Goal: Task Accomplishment & Management: Use online tool/utility

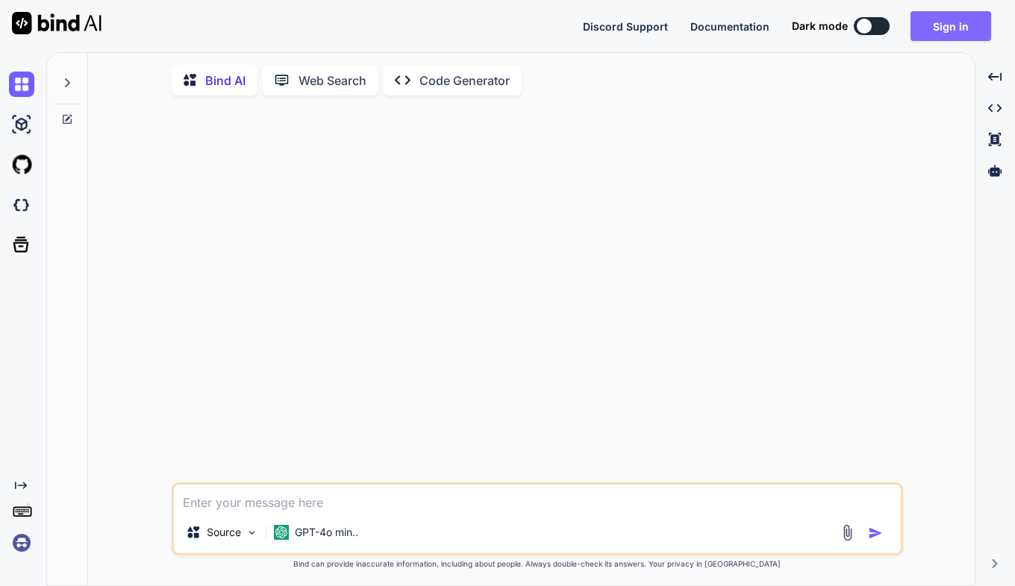
type textarea "x"
click at [936, 14] on button "Sign in" at bounding box center [950, 26] width 81 height 30
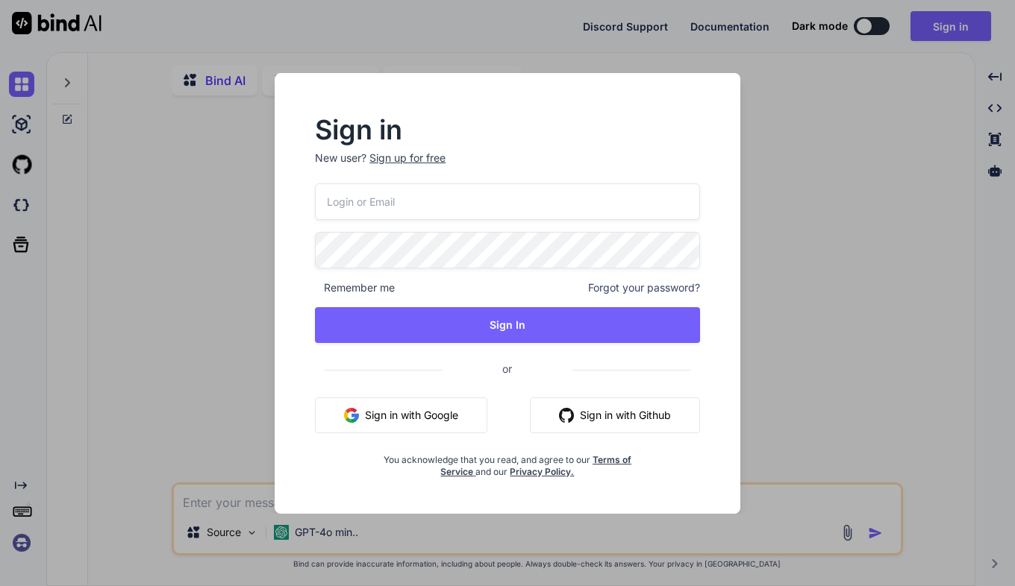
click at [357, 205] on input "email" at bounding box center [507, 202] width 385 height 37
paste input "[EMAIL_ADDRESS][DOMAIN_NAME]"
type input "[EMAIL_ADDRESS][DOMAIN_NAME]"
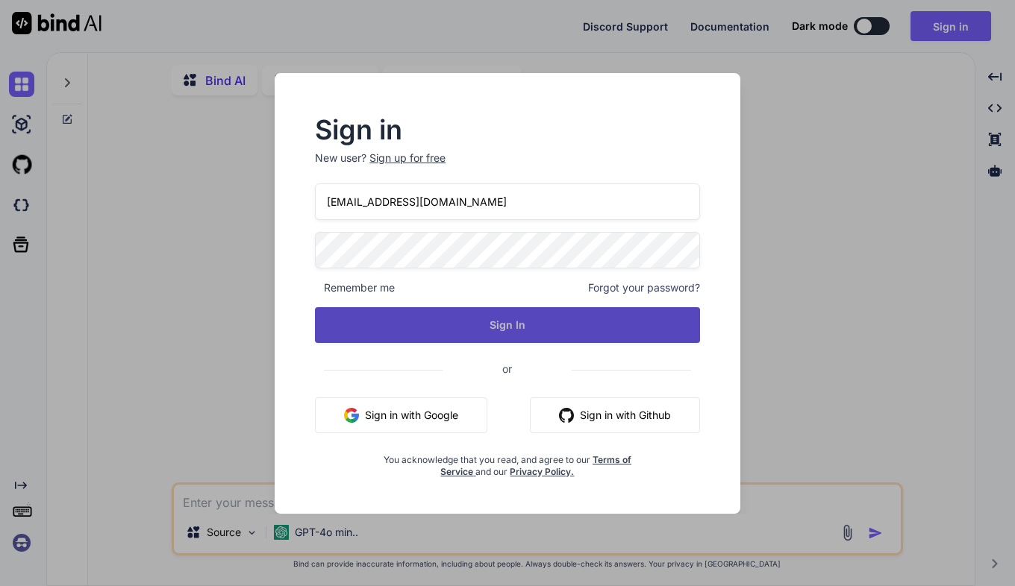
click at [392, 328] on button "Sign In" at bounding box center [507, 325] width 385 height 36
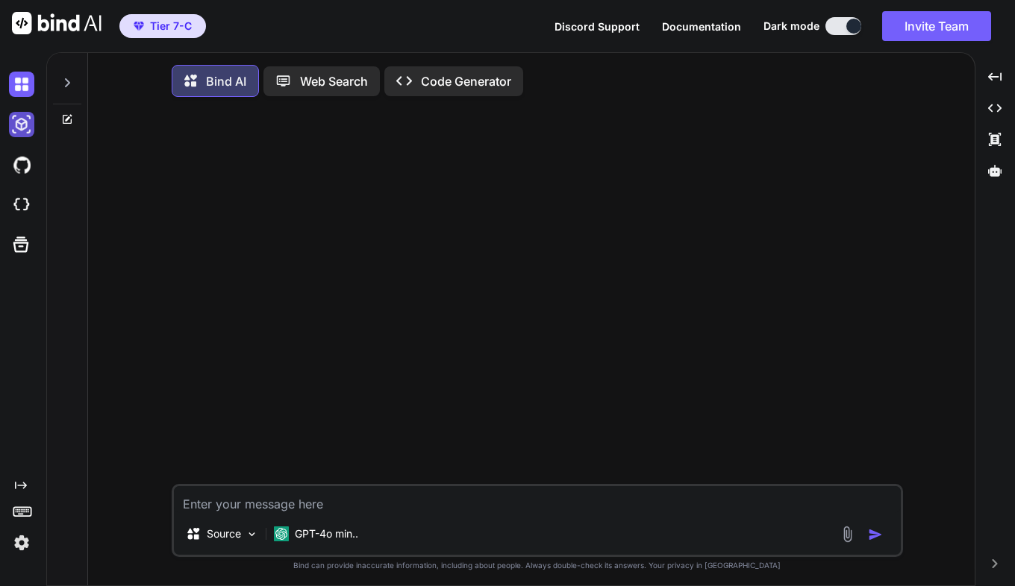
click at [24, 130] on img at bounding box center [21, 124] width 25 height 25
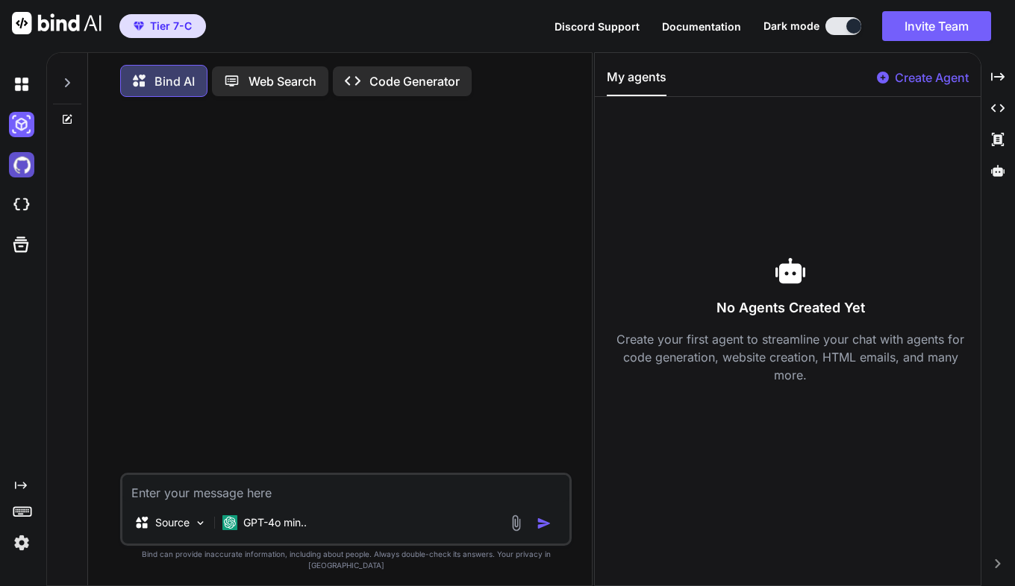
click at [23, 169] on img at bounding box center [21, 164] width 25 height 25
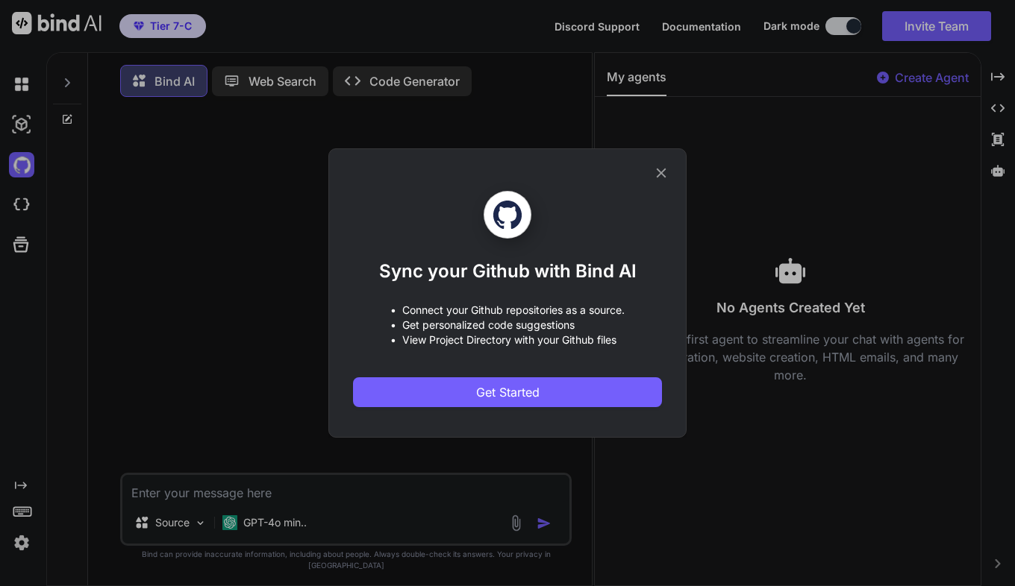
click at [657, 172] on icon at bounding box center [661, 173] width 16 height 16
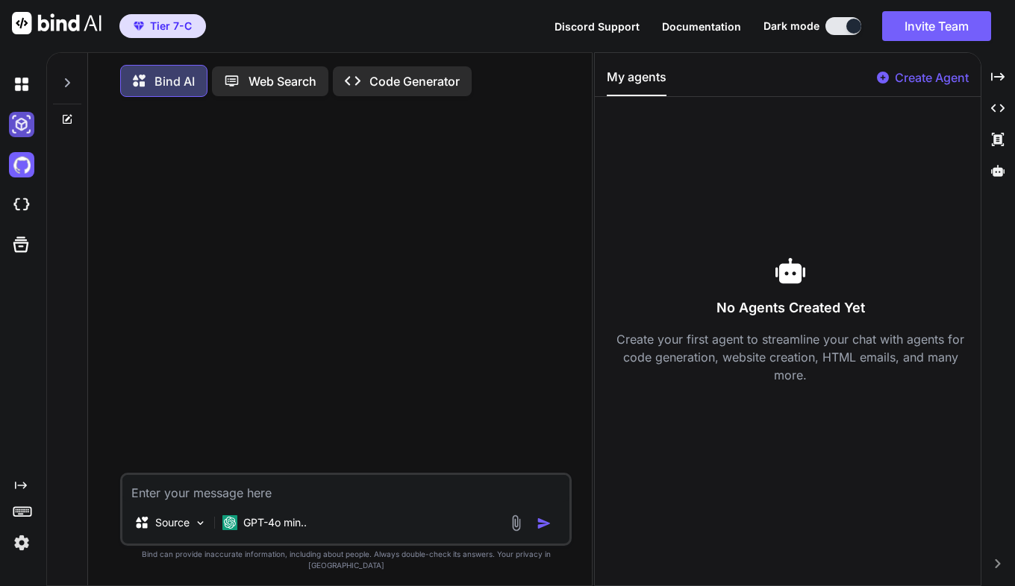
click at [18, 122] on img at bounding box center [21, 124] width 25 height 25
click at [299, 530] on p "GPT-4o min.." at bounding box center [274, 523] width 63 height 15
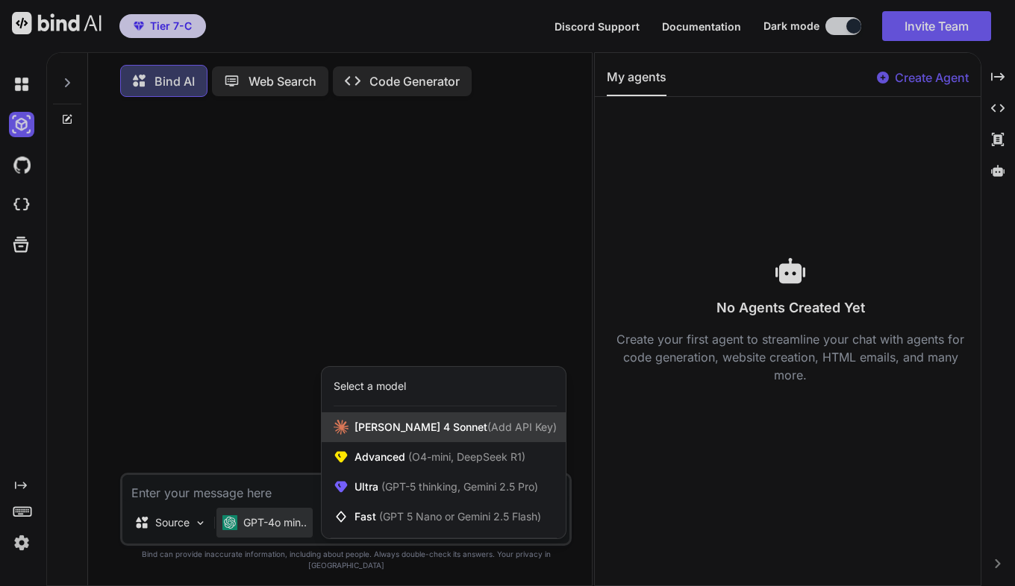
click at [409, 442] on div "[PERSON_NAME] 4 Sonnet (Add API Key)" at bounding box center [444, 428] width 244 height 30
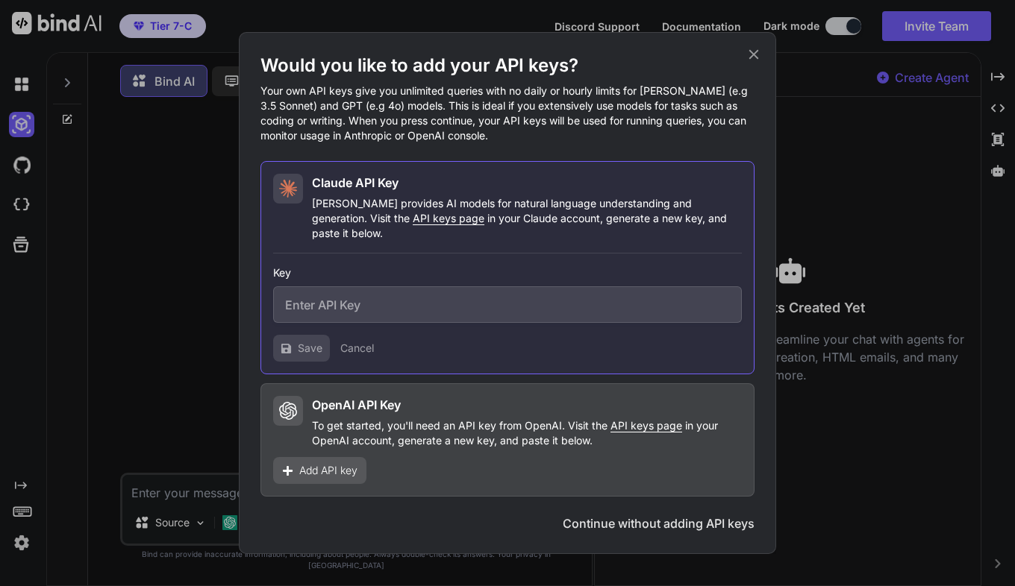
click at [441, 254] on div "Key Save Cancel" at bounding box center [507, 308] width 469 height 108
click at [436, 192] on div "Claude API Key" at bounding box center [527, 183] width 430 height 18
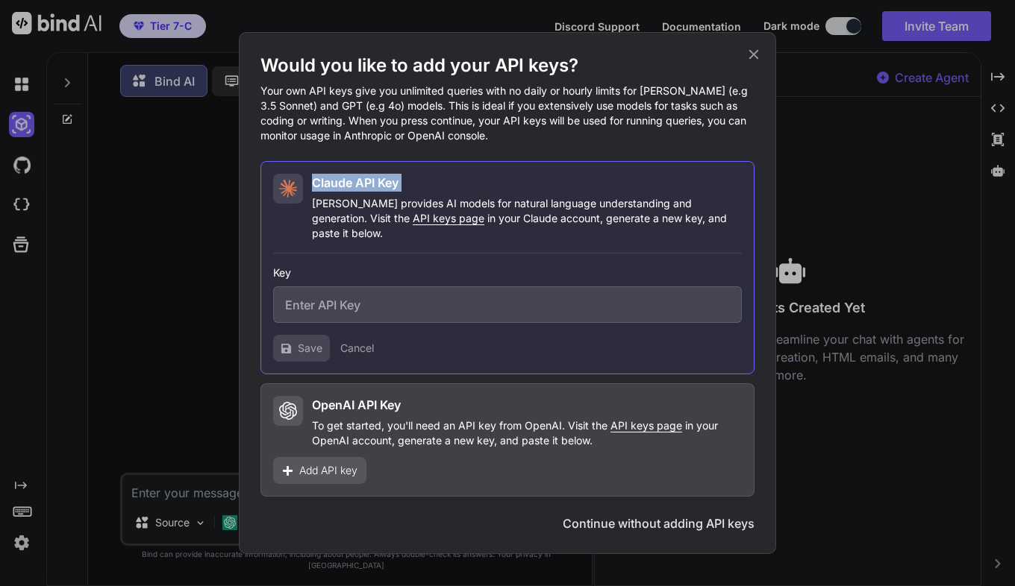
click at [436, 192] on div "Claude API Key" at bounding box center [527, 183] width 430 height 18
drag, startPoint x: 436, startPoint y: 198, endPoint x: 406, endPoint y: 223, distance: 39.3
click at [406, 223] on p "[PERSON_NAME] provides AI models for natural language understanding and generat…" at bounding box center [527, 218] width 430 height 45
click at [750, 54] on icon at bounding box center [753, 54] width 16 height 16
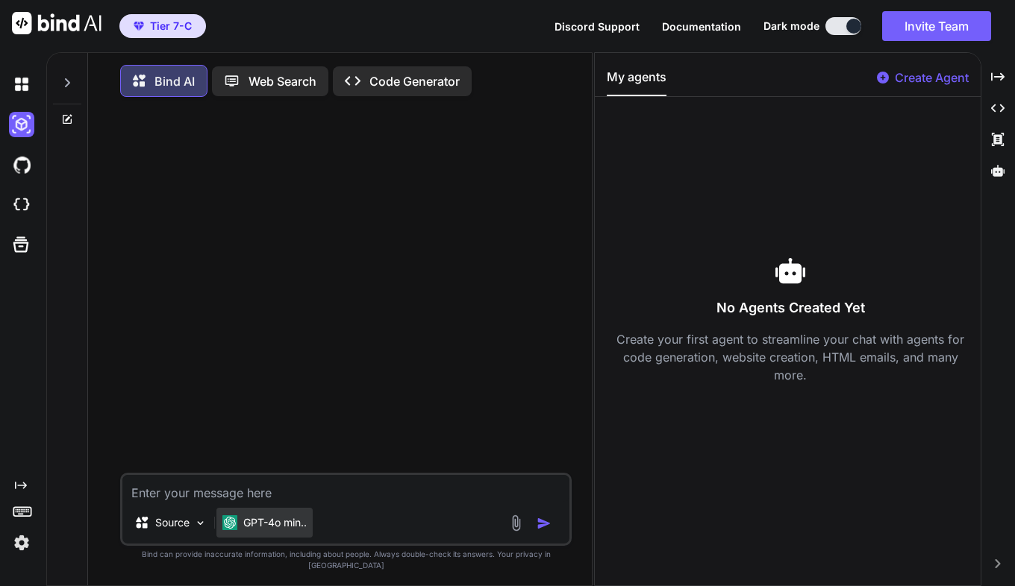
click at [275, 538] on div "GPT-4o min.." at bounding box center [264, 523] width 96 height 30
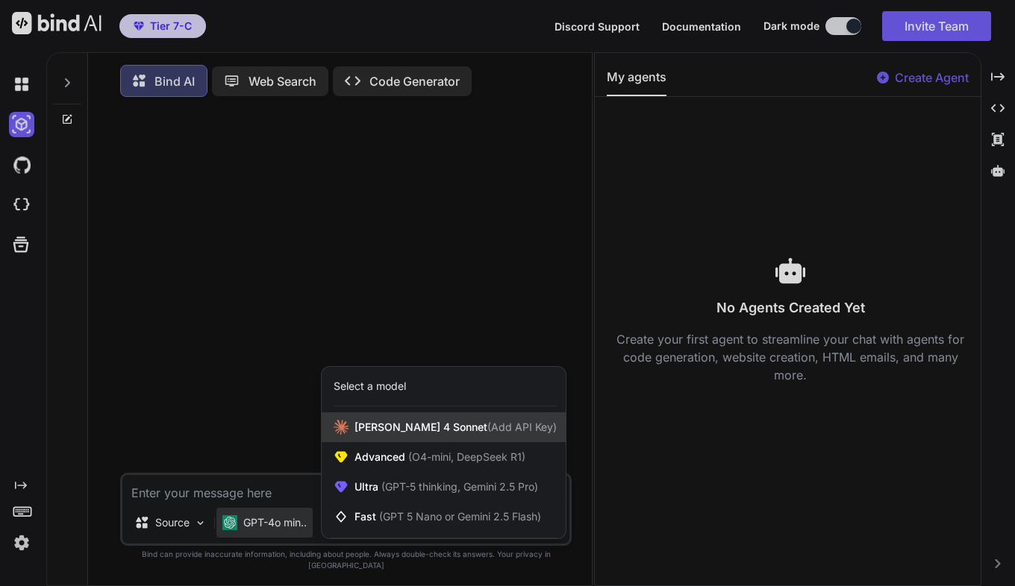
click at [378, 435] on span "[PERSON_NAME] 4 Sonnet (Add API Key)" at bounding box center [455, 427] width 202 height 15
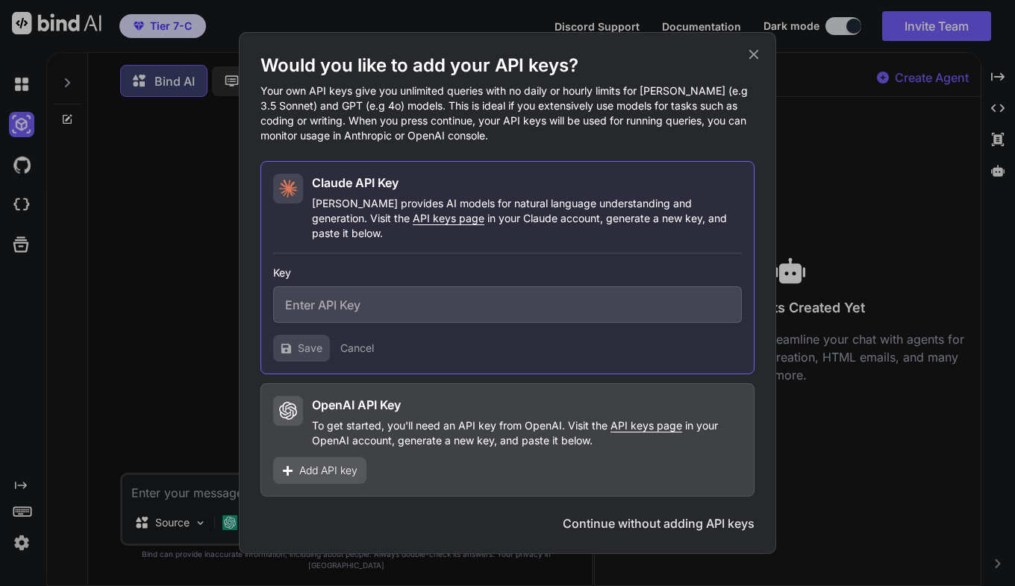
click at [752, 60] on icon at bounding box center [754, 55] width 10 height 10
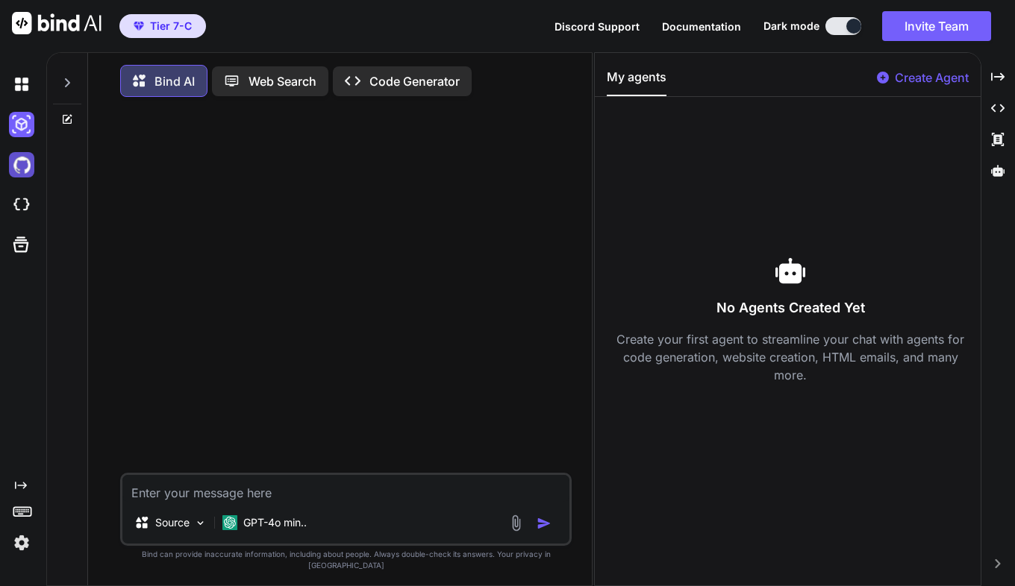
click at [29, 167] on img at bounding box center [21, 164] width 25 height 25
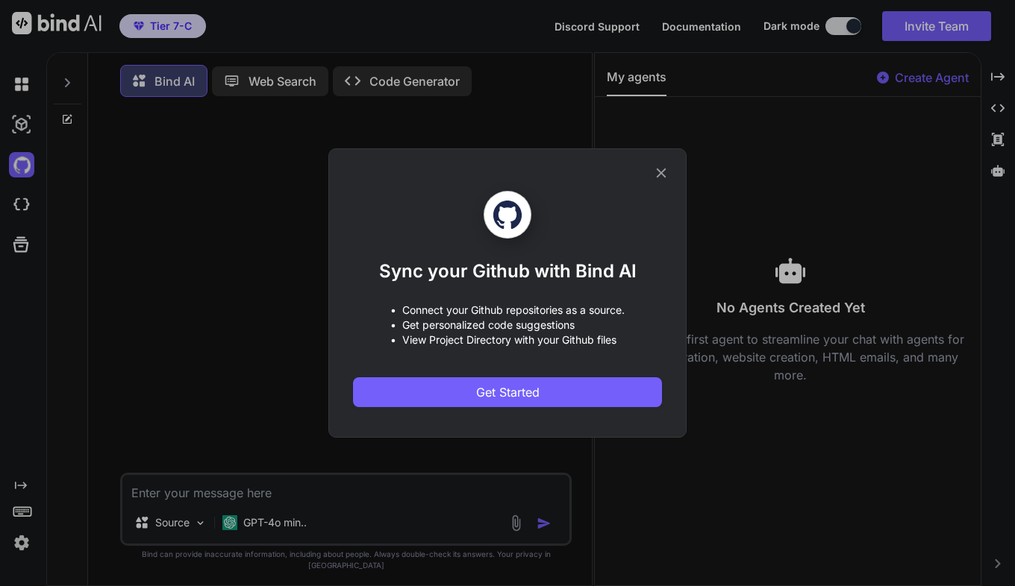
click at [663, 169] on icon at bounding box center [661, 173] width 16 height 16
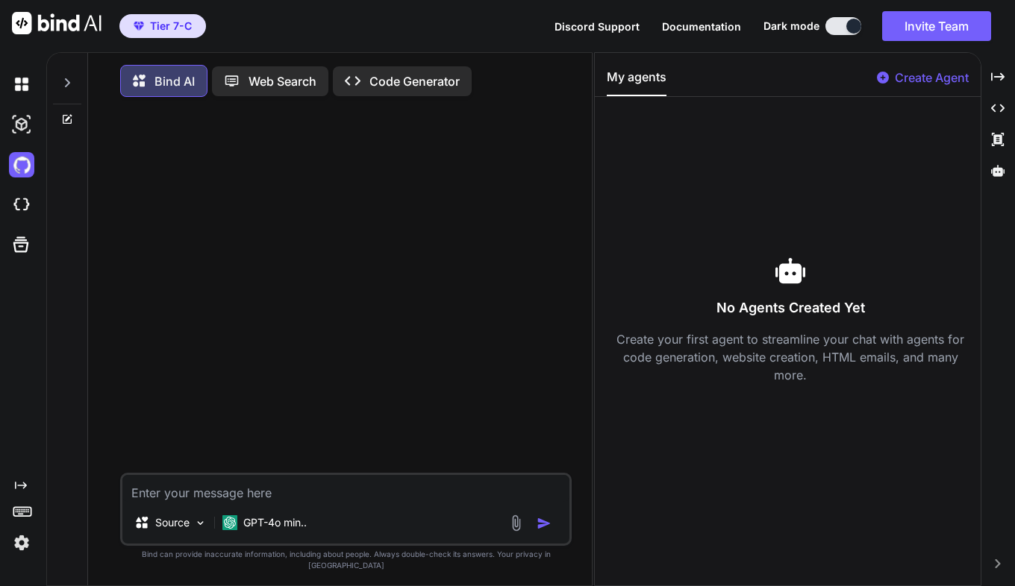
click at [275, 82] on p "Web Search" at bounding box center [282, 81] width 68 height 18
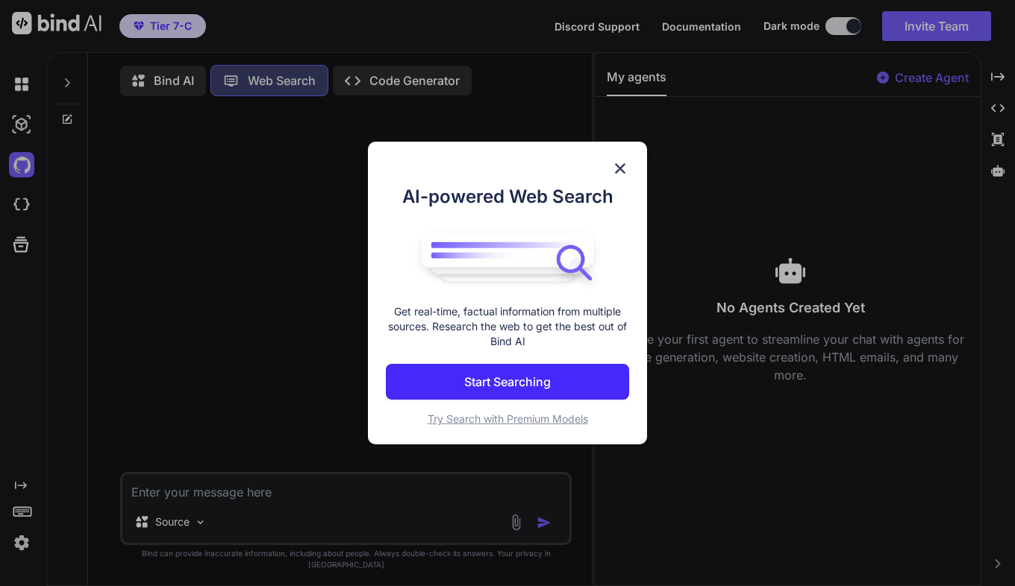
scroll to position [7, 0]
click at [625, 169] on img at bounding box center [620, 169] width 18 height 18
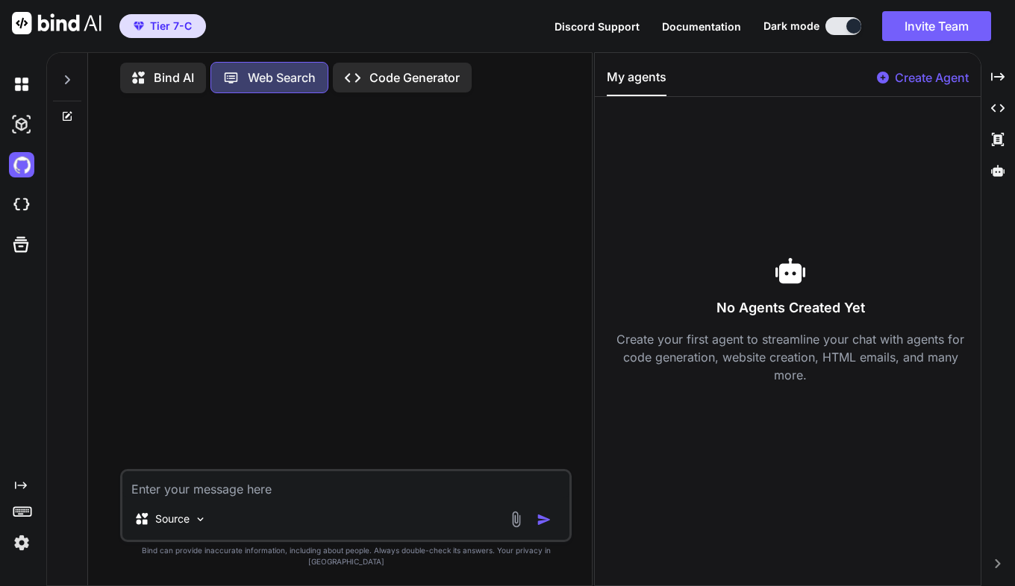
click at [416, 69] on p "Code Generator" at bounding box center [414, 78] width 90 height 18
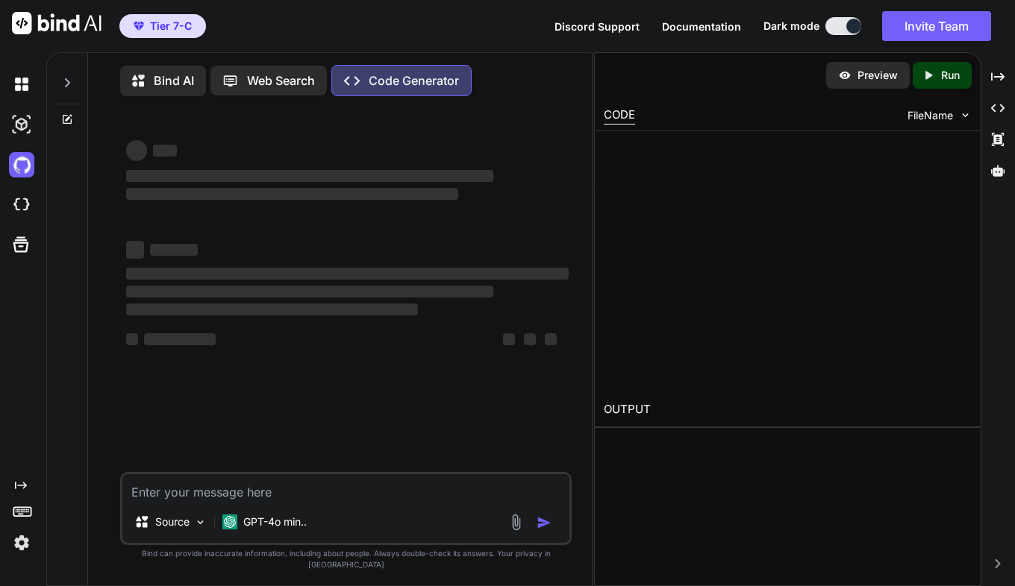
click at [416, 69] on div "Created with Pixso. Code Generator" at bounding box center [401, 80] width 140 height 31
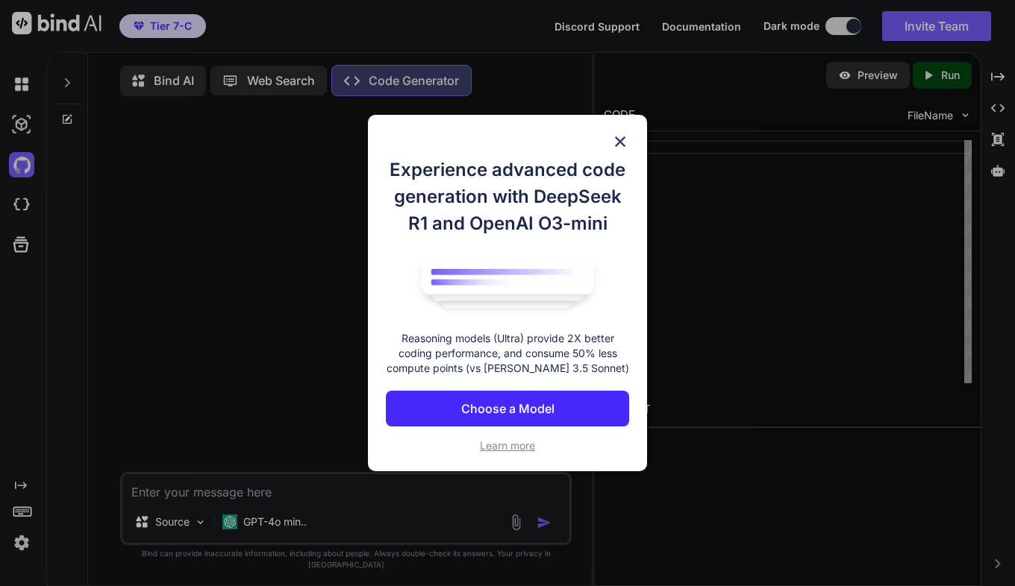
click at [617, 140] on img at bounding box center [620, 142] width 18 height 18
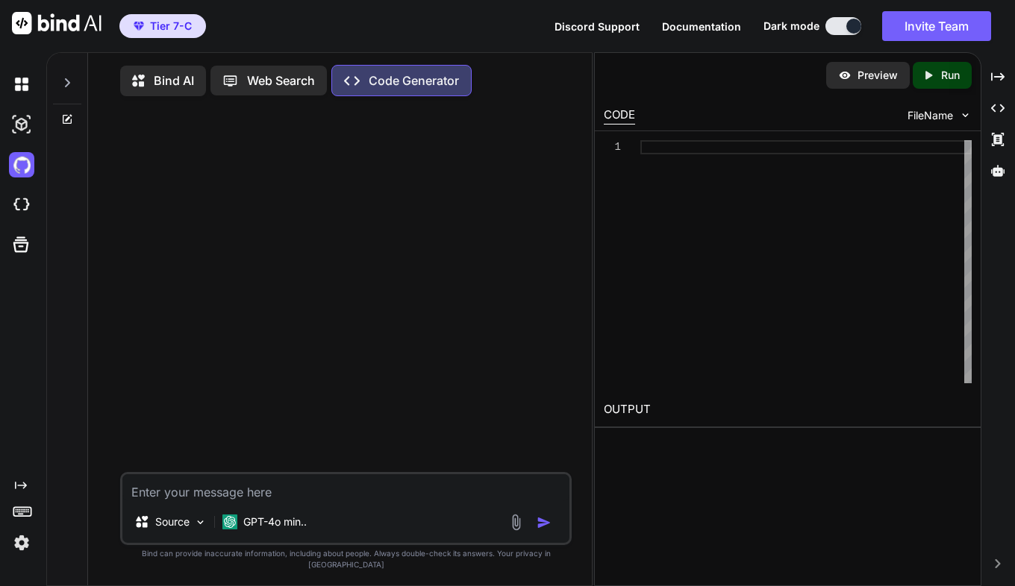
click at [175, 86] on p "Bind AI" at bounding box center [174, 81] width 40 height 18
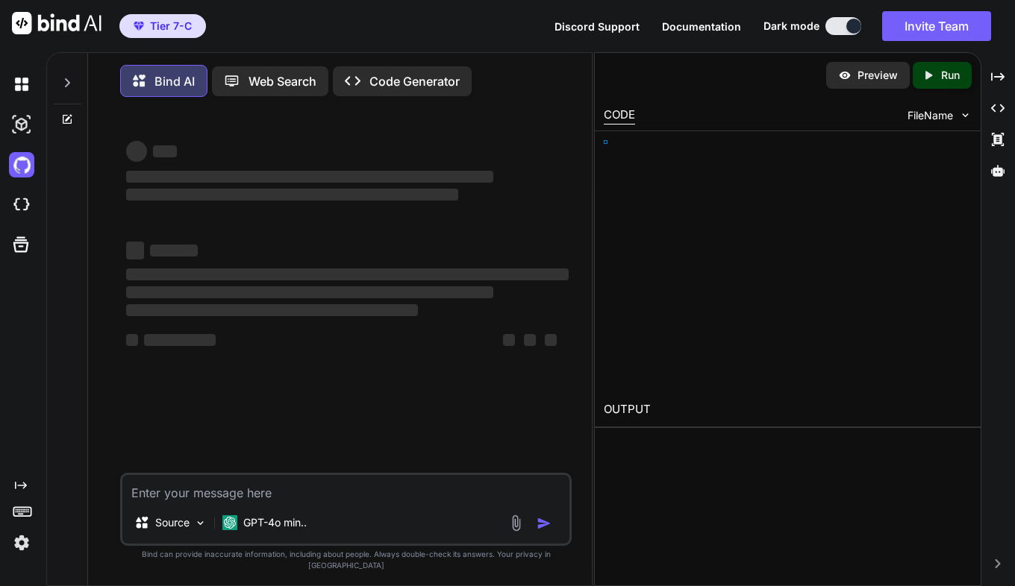
click at [175, 86] on p "Bind AI" at bounding box center [174, 81] width 40 height 18
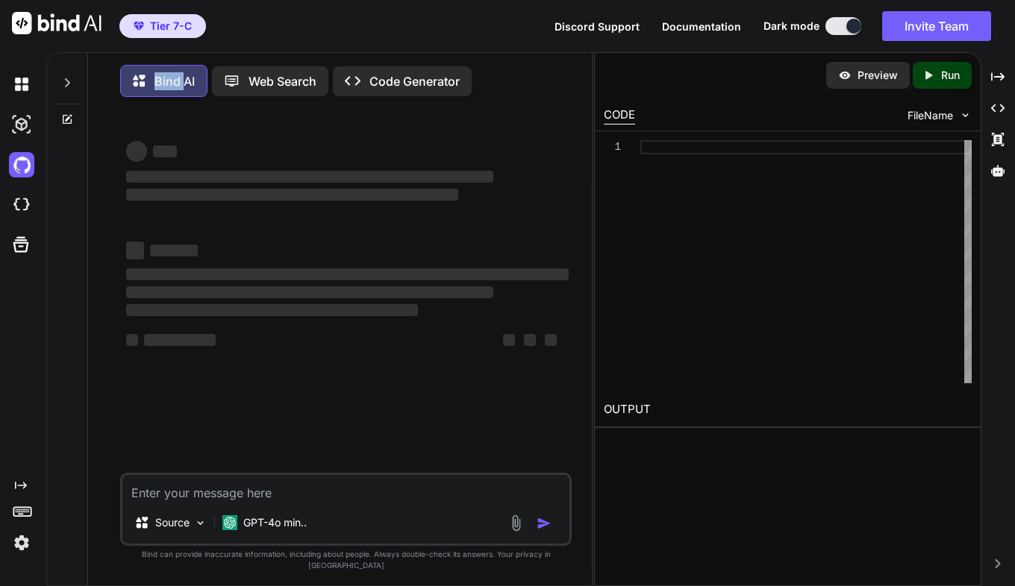
click at [175, 86] on p "Bind AI" at bounding box center [174, 81] width 40 height 18
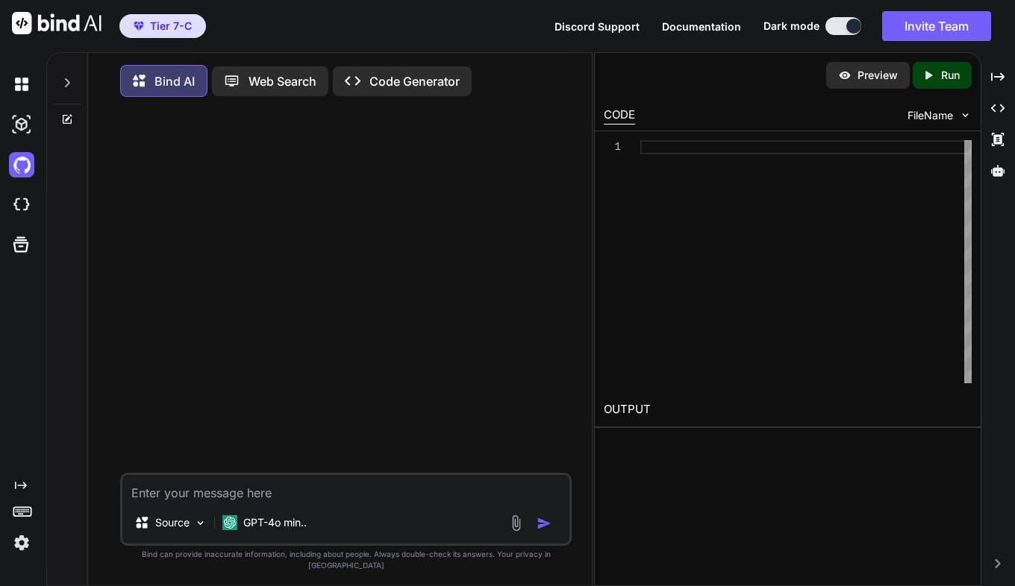
drag, startPoint x: 175, startPoint y: 86, endPoint x: 156, endPoint y: 72, distance: 23.6
click at [156, 72] on div "Bind AI Web Search Created with Pixso. Code Generator" at bounding box center [345, 81] width 451 height 44
click at [516, 532] on img at bounding box center [515, 523] width 17 height 17
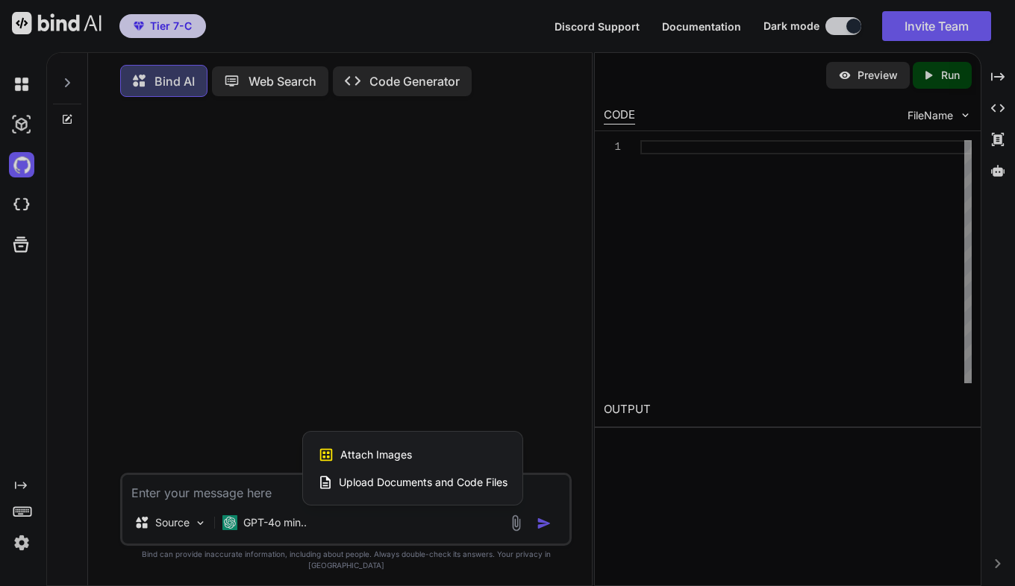
click at [405, 490] on span "Upload Documents and Code Files" at bounding box center [423, 482] width 169 height 15
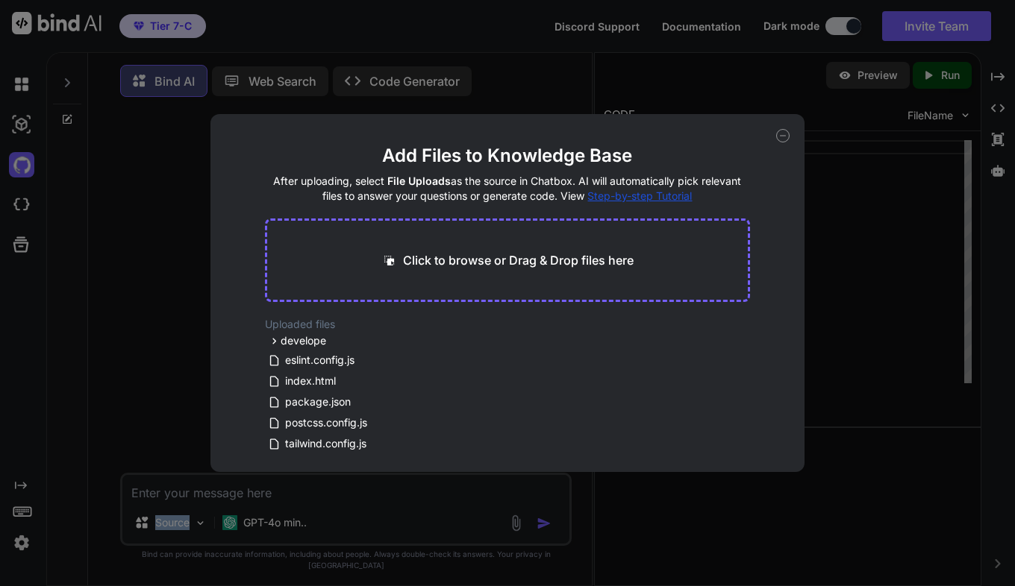
click at [405, 494] on div "Add Files to Knowledge Base After uploading, select File Uploads as the source …" at bounding box center [507, 293] width 1015 height 586
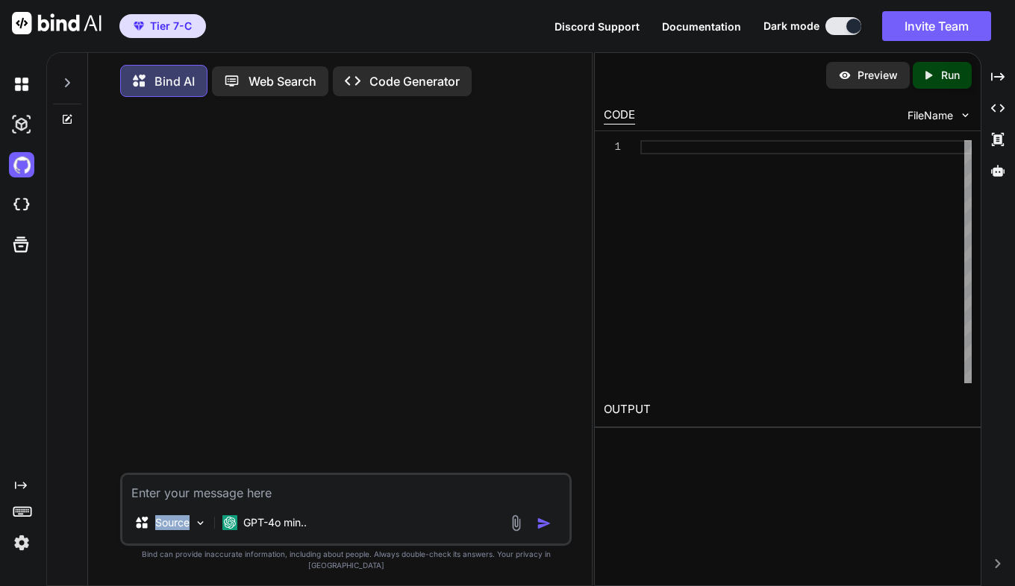
drag, startPoint x: 405, startPoint y: 494, endPoint x: 514, endPoint y: 539, distance: 118.1
click at [514, 532] on img at bounding box center [515, 523] width 17 height 17
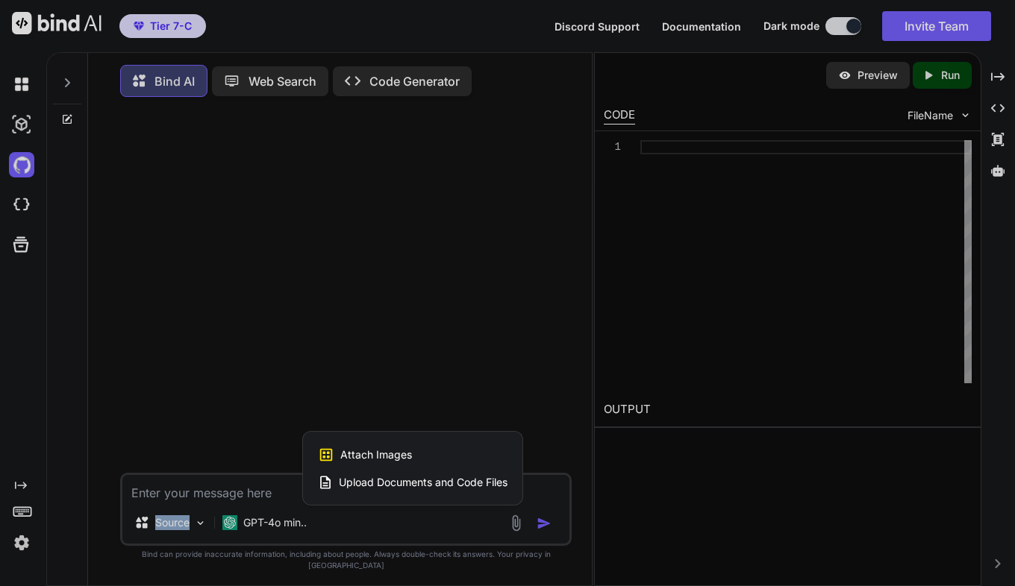
click at [514, 539] on div at bounding box center [507, 293] width 1015 height 586
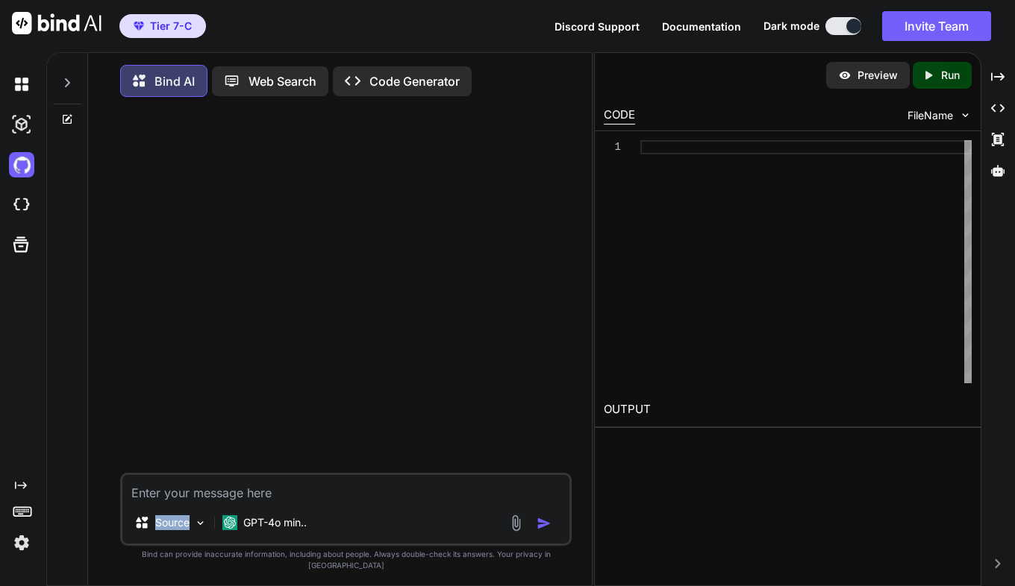
click at [514, 532] on img at bounding box center [515, 523] width 17 height 17
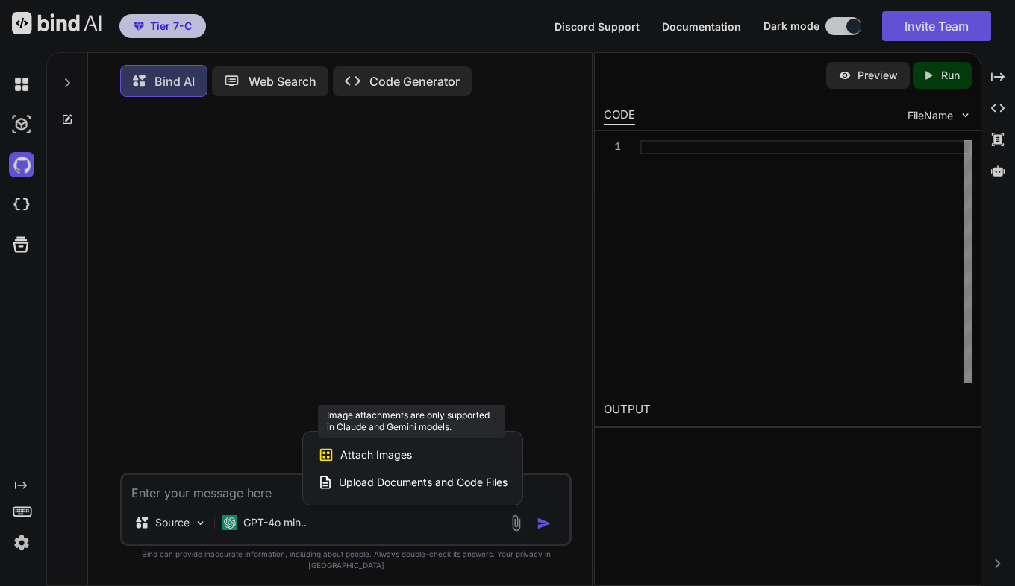
click at [401, 463] on span "Attach Images" at bounding box center [376, 455] width 72 height 15
click at [470, 490] on span "Upload Documents and Code Files" at bounding box center [423, 482] width 169 height 15
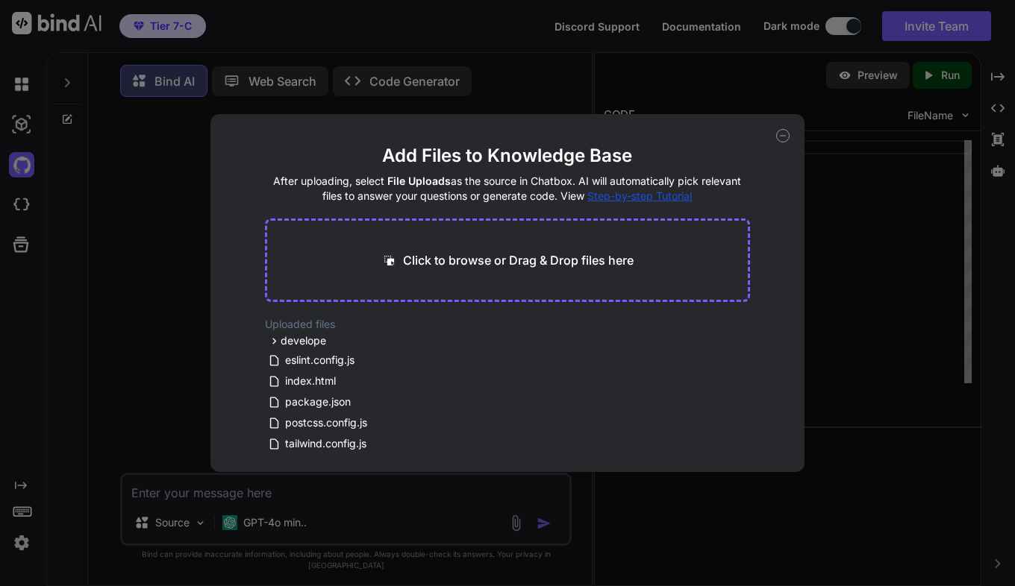
click at [445, 264] on p "Click to browse or Drag & Drop files here" at bounding box center [518, 260] width 231 height 18
type input "C:\fakepath\Screenshot [DATE] 093537.png"
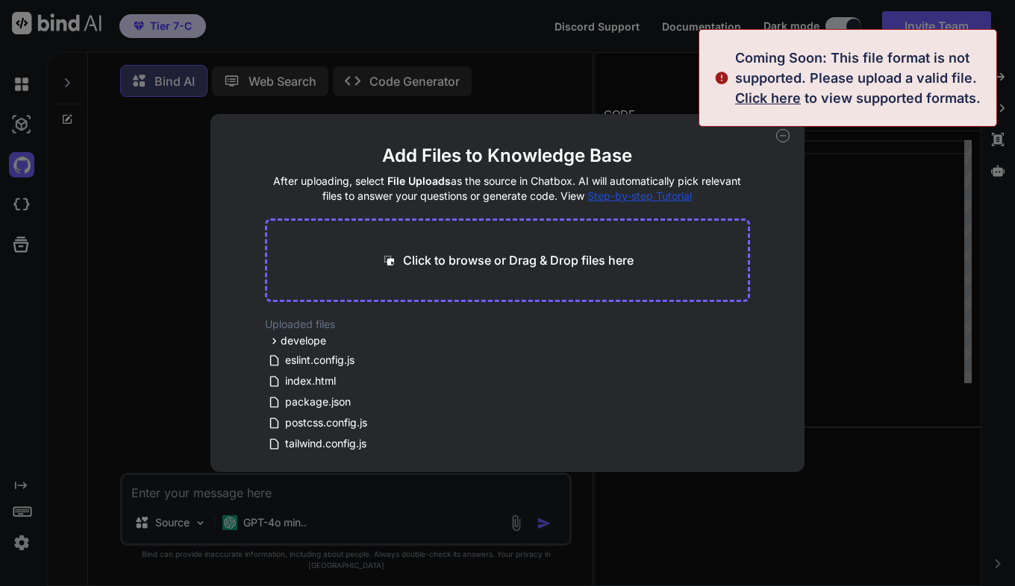
click at [844, 102] on div "Coming Soon: This file format is not supported. Please upload a valid file. Cli…" at bounding box center [861, 78] width 252 height 60
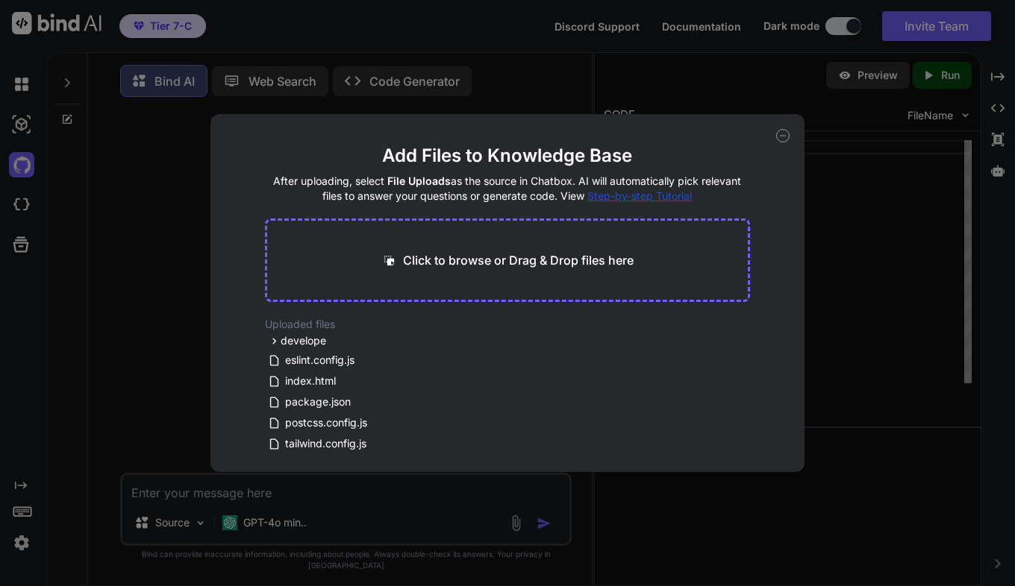
click at [143, 244] on div "Add Files to Knowledge Base After uploading, select File Uploads as the source …" at bounding box center [507, 293] width 1015 height 586
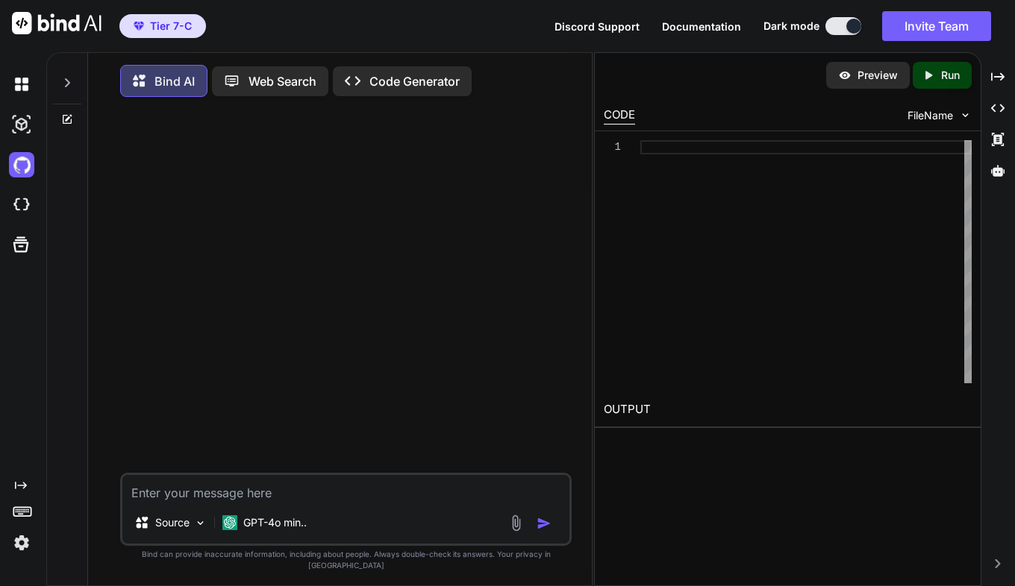
click at [143, 244] on div at bounding box center [347, 291] width 448 height 364
